Goal: Answer question/provide support: Answer question/provide support

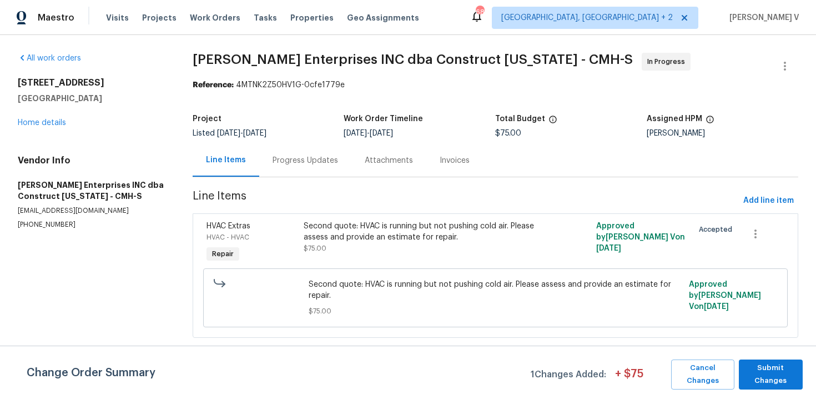
click at [303, 171] on div "Progress Updates" at bounding box center [305, 160] width 92 height 33
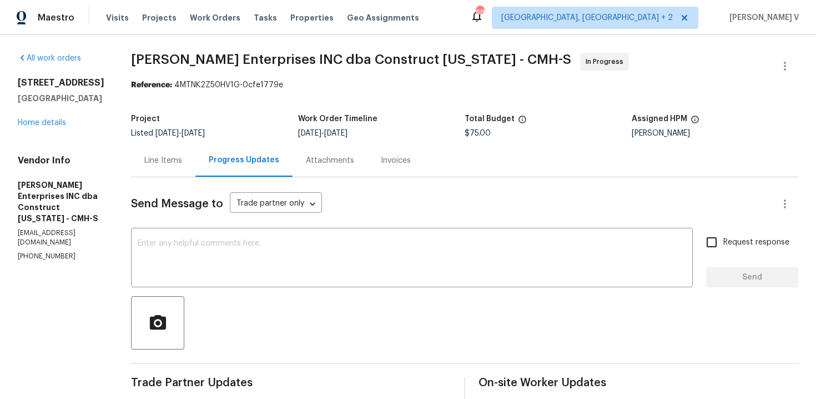
copy p "[PHONE_NUMBER]"
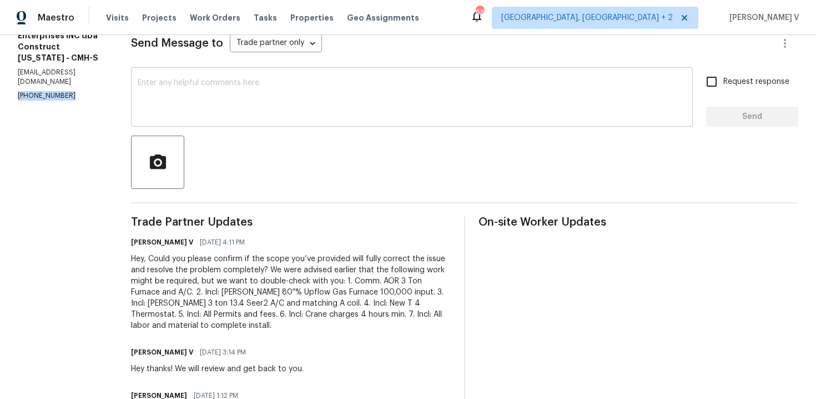
click at [331, 114] on textarea at bounding box center [412, 98] width 549 height 39
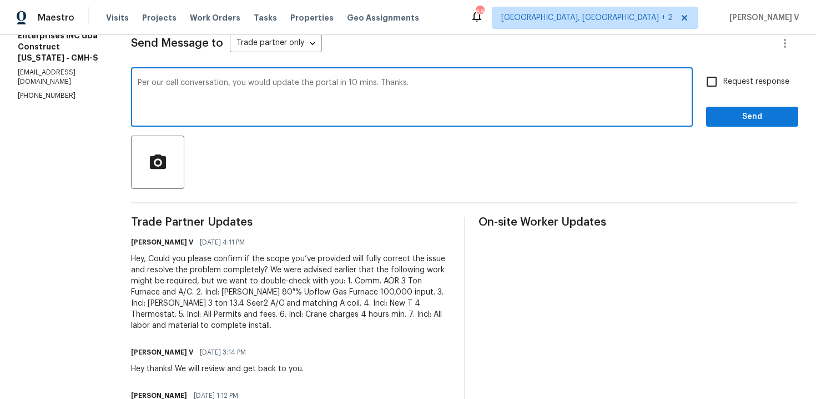
type textarea "Per our call conversation, you would update the portal in 10 mins. Thanks."
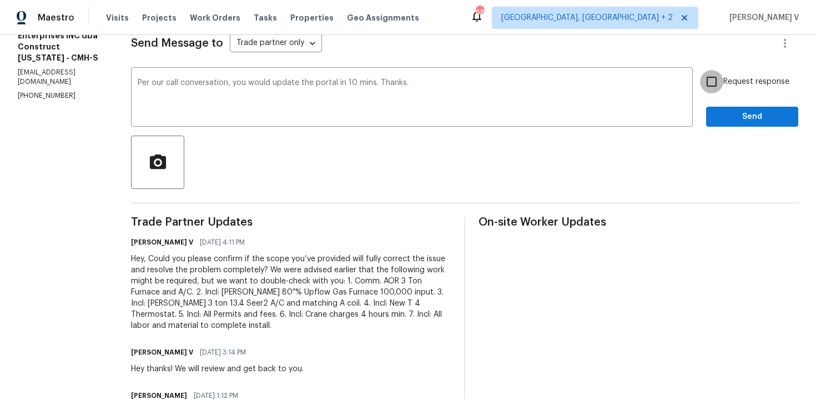
click at [720, 85] on input "Request response" at bounding box center [711, 81] width 23 height 23
checkbox input "true"
click at [724, 116] on span "Send" at bounding box center [752, 117] width 74 height 14
